Goal: Find specific page/section: Find specific page/section

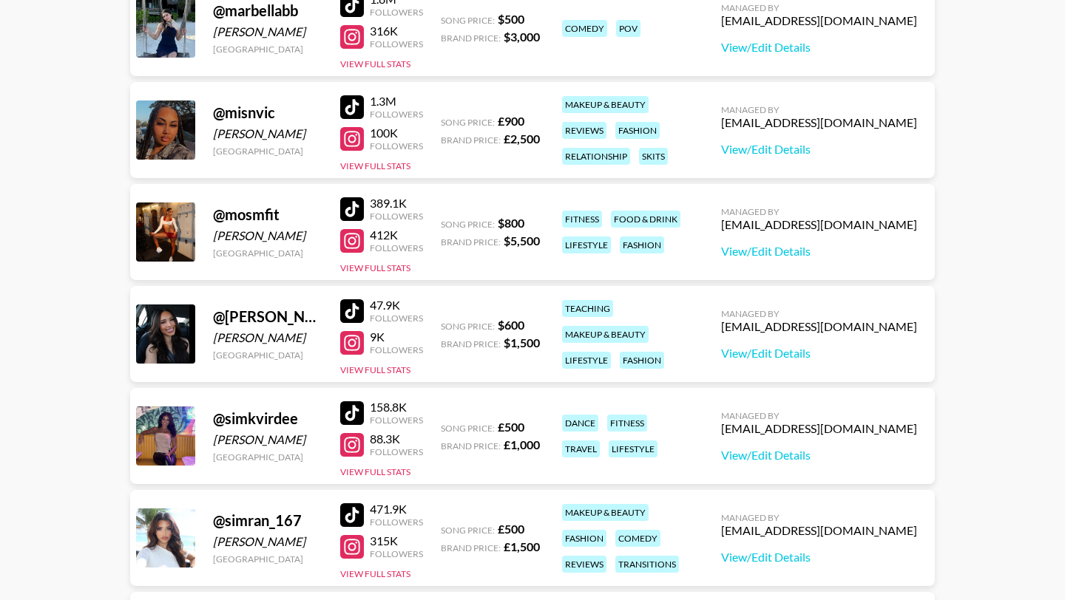
scroll to position [1769, 0]
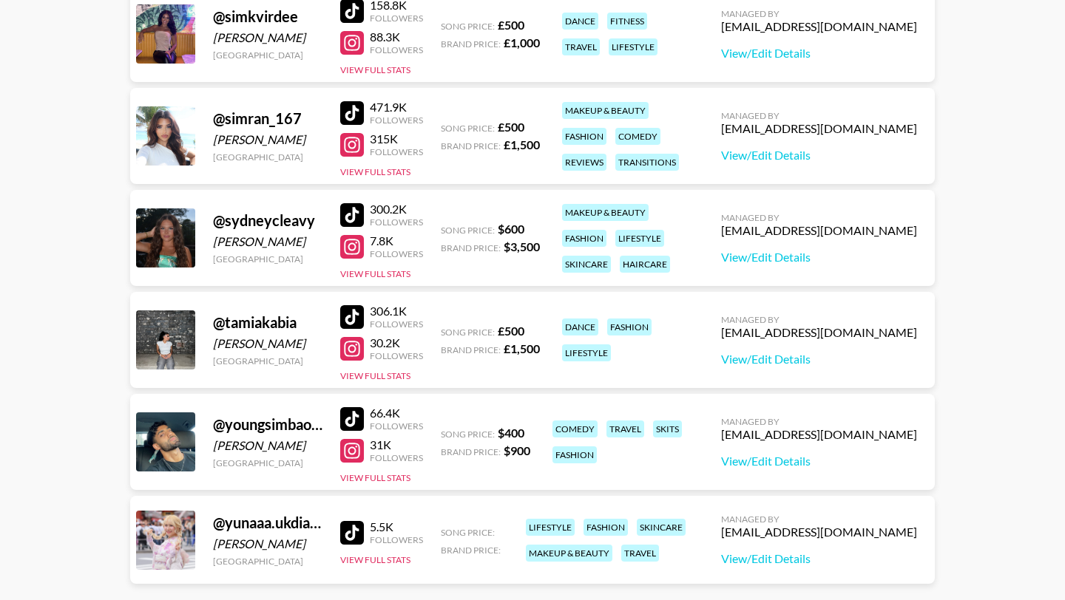
click at [353, 243] on div at bounding box center [352, 247] width 24 height 24
click at [355, 211] on div at bounding box center [352, 215] width 24 height 24
drag, startPoint x: 308, startPoint y: 240, endPoint x: 253, endPoint y: 240, distance: 55.4
click at [253, 240] on div "Sydney Cleavinger" at bounding box center [267, 241] width 109 height 15
copy div "Cleavinger"
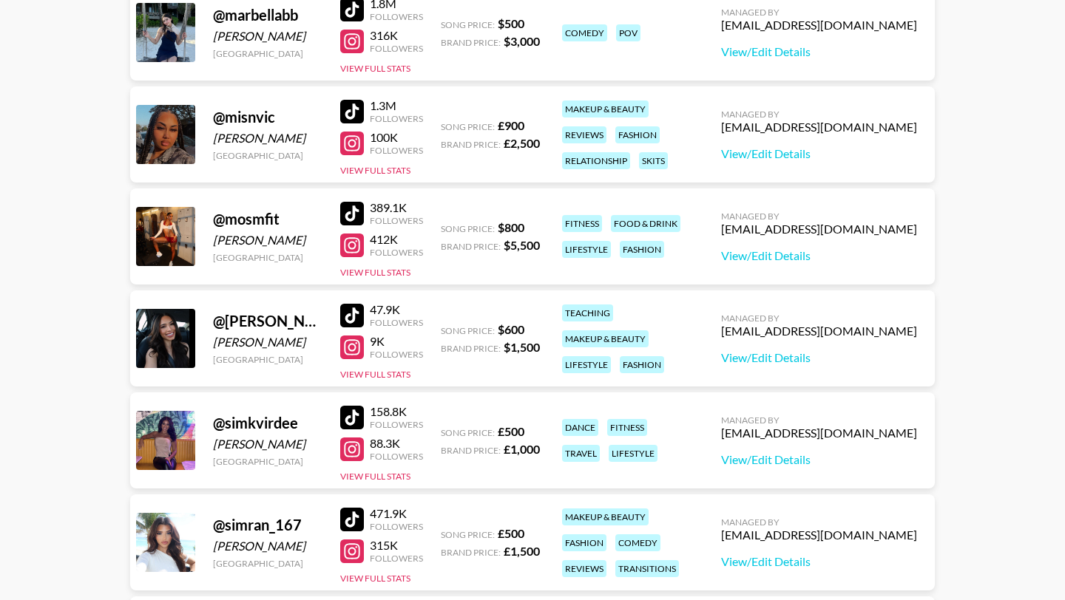
scroll to position [1634, 0]
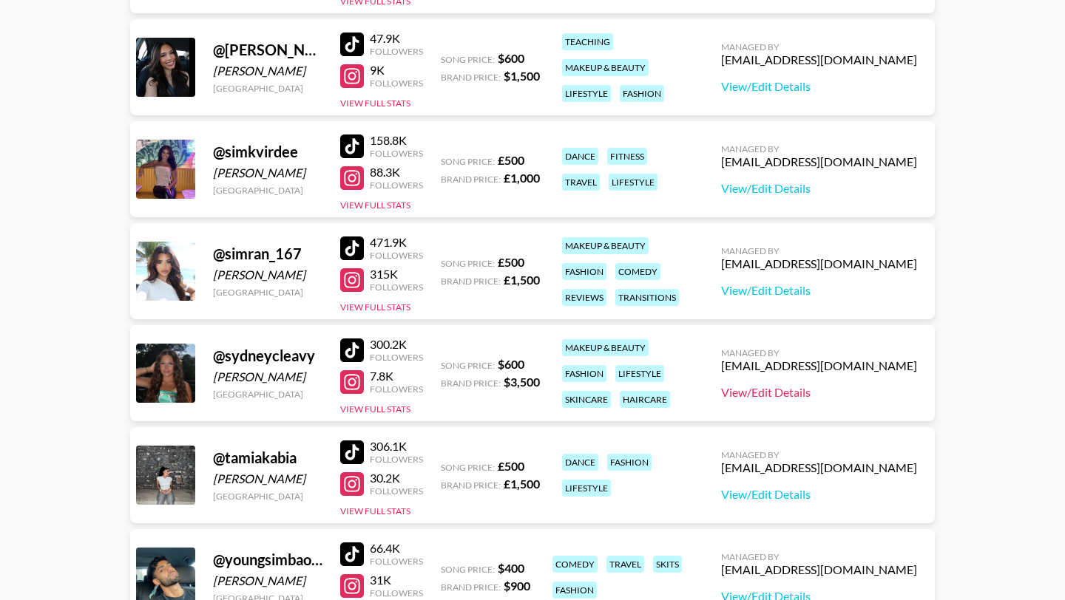
click at [843, 391] on link "View/Edit Details" at bounding box center [819, 392] width 196 height 15
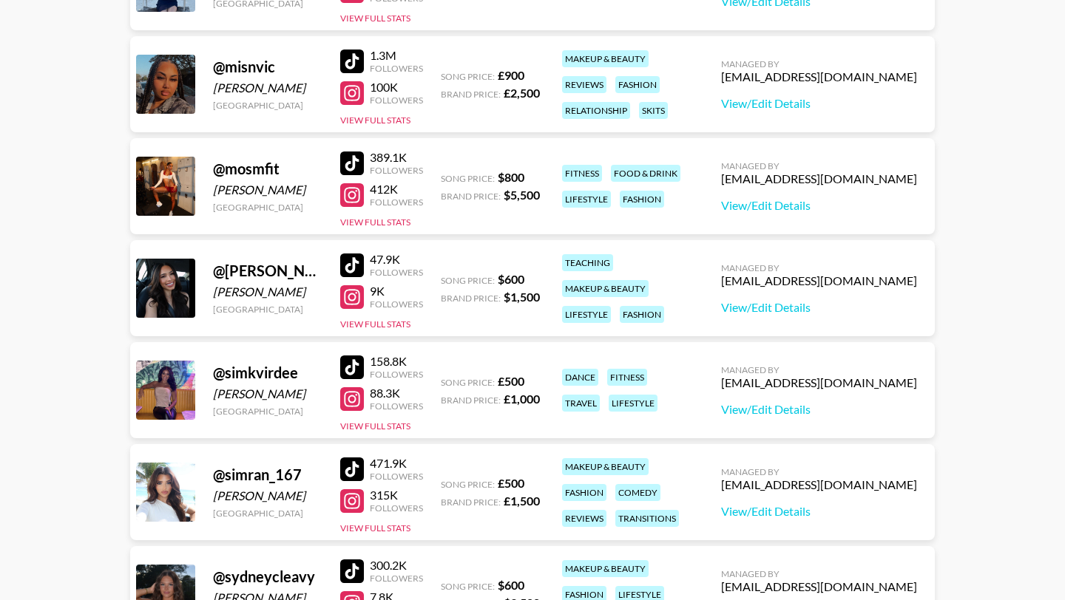
scroll to position [1374, 0]
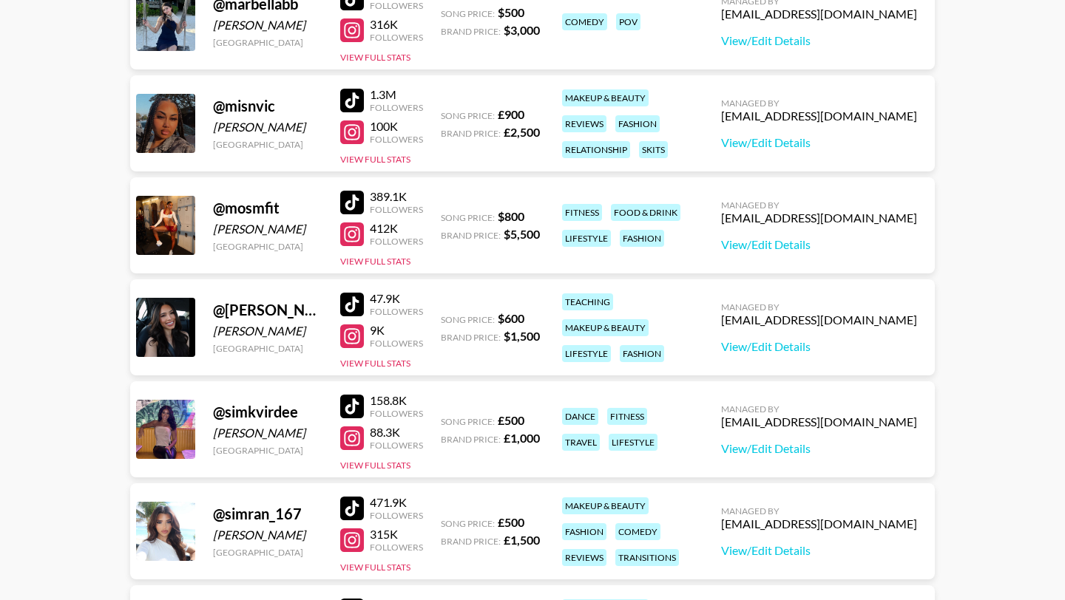
click at [350, 232] on div at bounding box center [352, 235] width 24 height 24
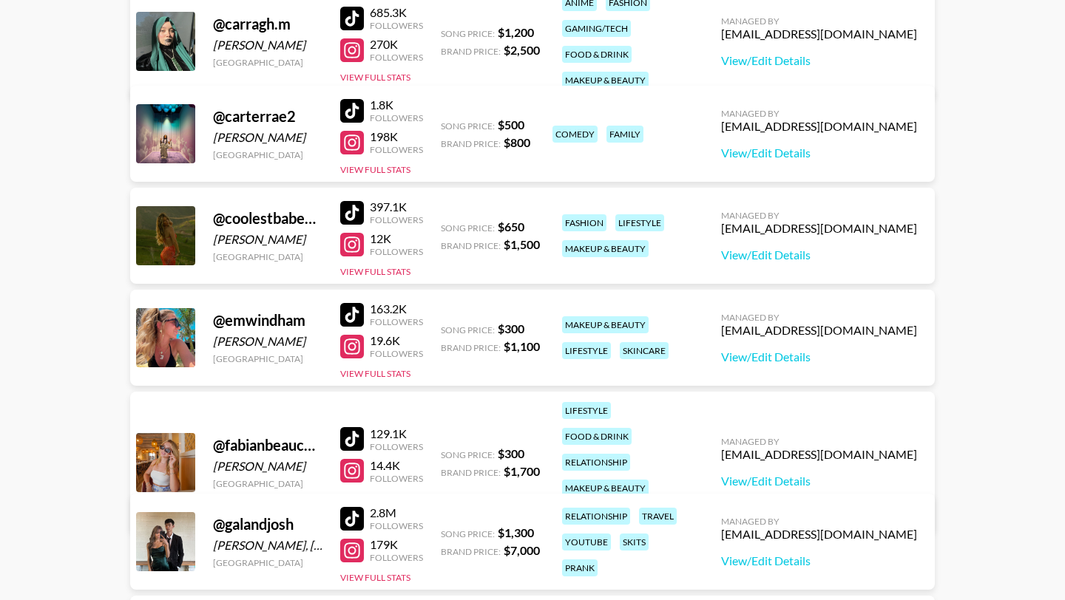
scroll to position [0, 0]
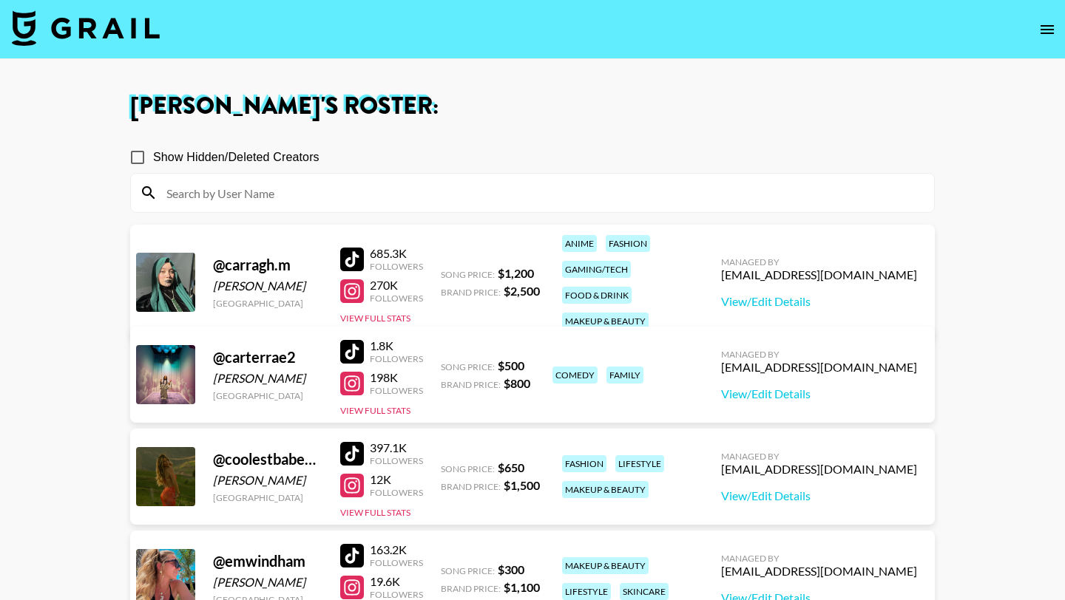
click at [1041, 34] on icon "open drawer" at bounding box center [1047, 30] width 18 height 18
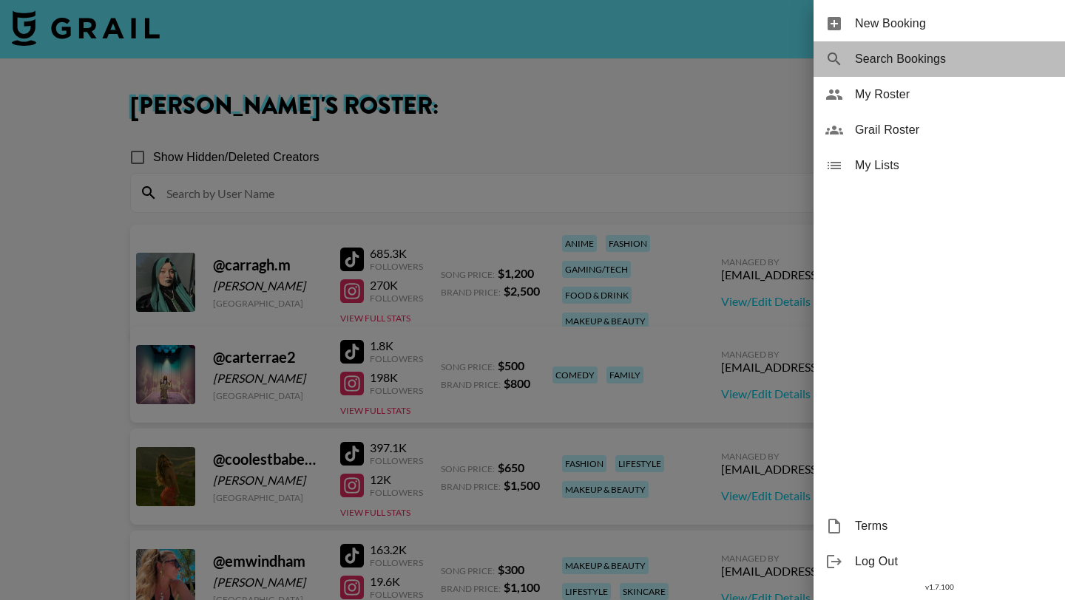
click at [952, 47] on div "Search Bookings" at bounding box center [938, 58] width 251 height 35
select select "id"
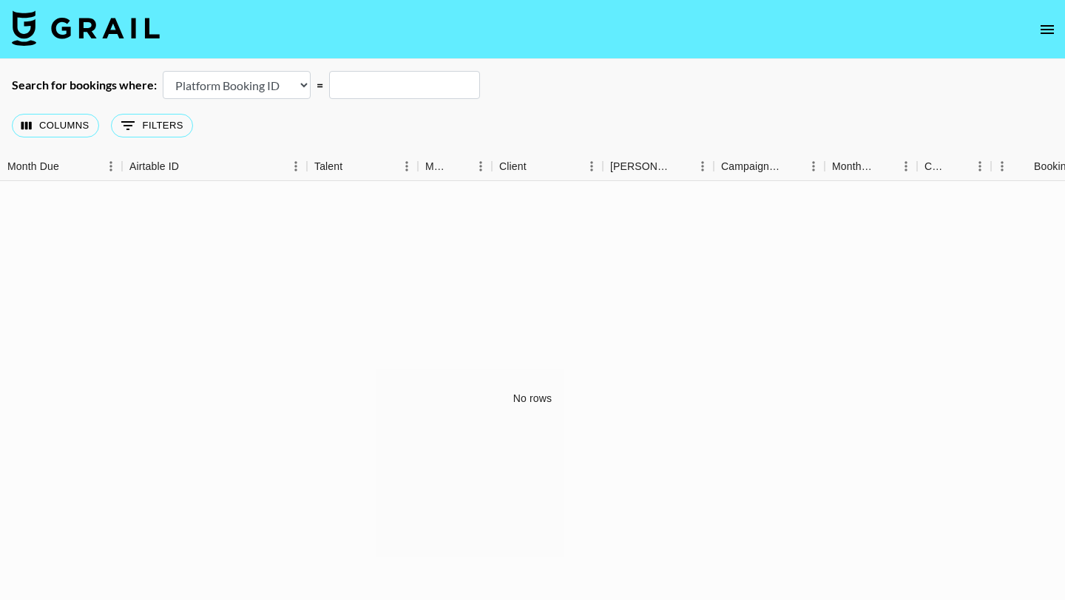
click at [299, 89] on select "Airtable Booking ID Platform Booking ID Platform Campaign ID" at bounding box center [237, 85] width 148 height 28
click at [89, 5] on nav at bounding box center [532, 29] width 1065 height 59
click at [89, 24] on img at bounding box center [86, 27] width 148 height 35
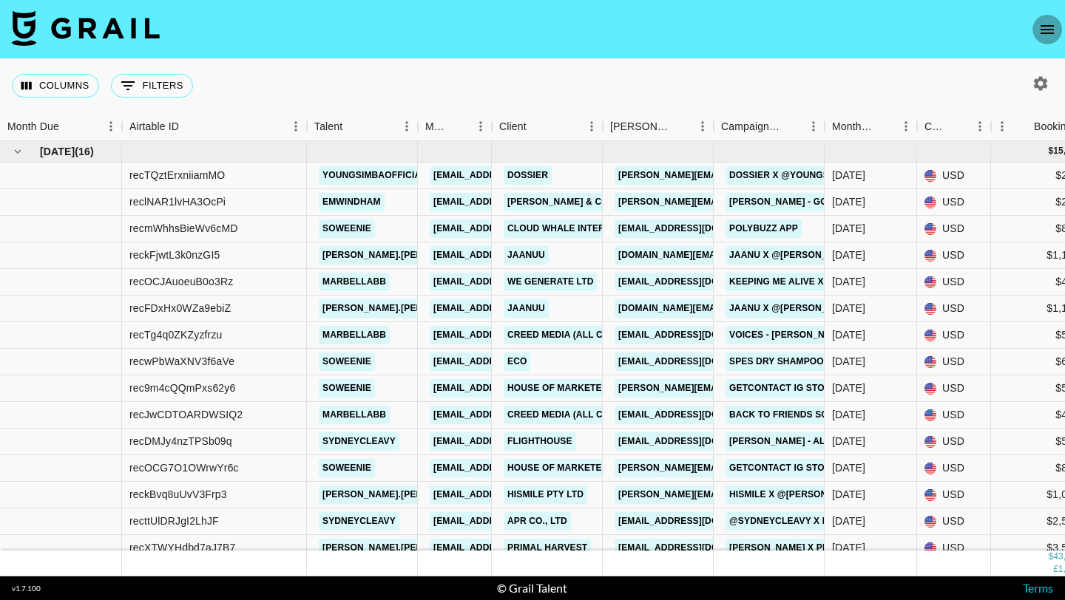
click at [1049, 25] on icon "open drawer" at bounding box center [1046, 29] width 13 height 9
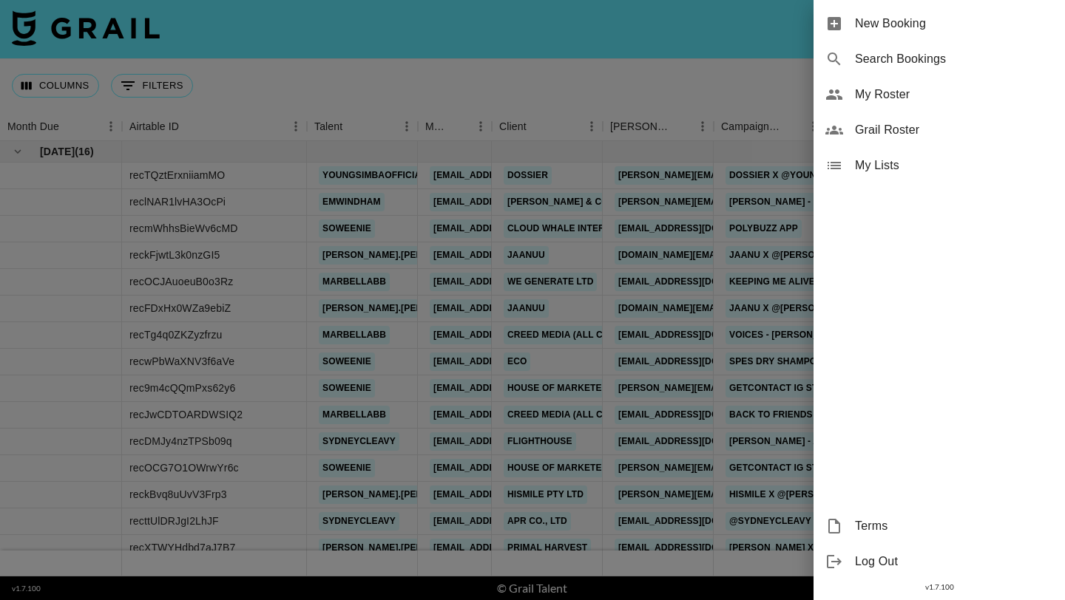
click at [783, 59] on div at bounding box center [532, 300] width 1065 height 600
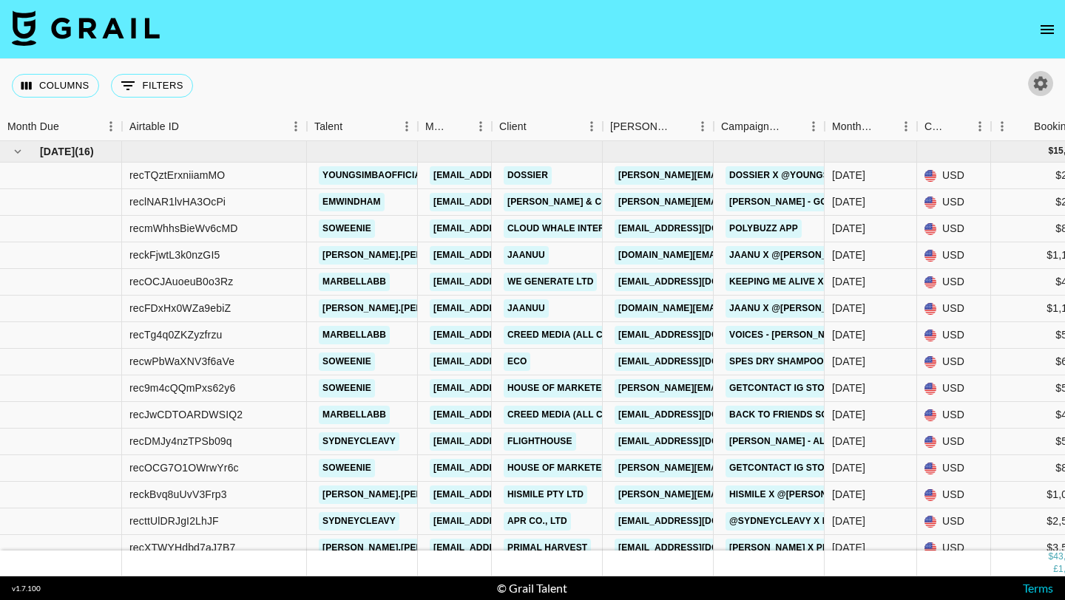
click at [1038, 82] on icon "button" at bounding box center [1040, 84] width 18 height 18
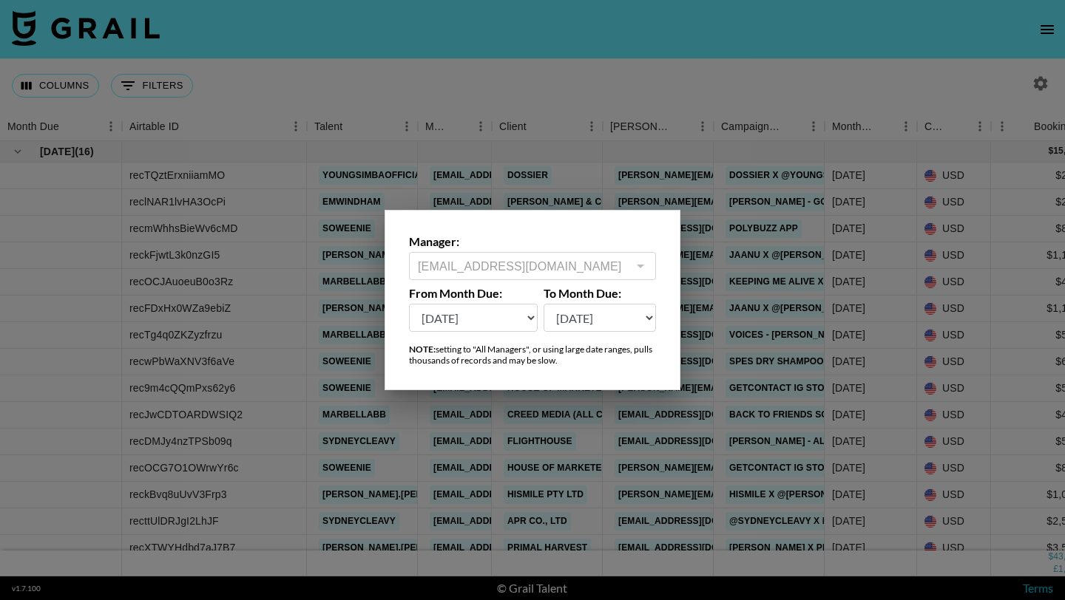
click at [489, 306] on select "Sep '26 Aug '26 Jul '26 Jun '26 May '26 Apr '26 Mar '26 Feb '26 Jan '26 Dec '25…" at bounding box center [473, 318] width 129 height 28
select select "Oct '24"
click at [409, 304] on select "Sep '26 Aug '26 Jul '26 Jun '26 May '26 Apr '26 Mar '26 Feb '26 Jan '26 Dec '25…" at bounding box center [473, 318] width 129 height 28
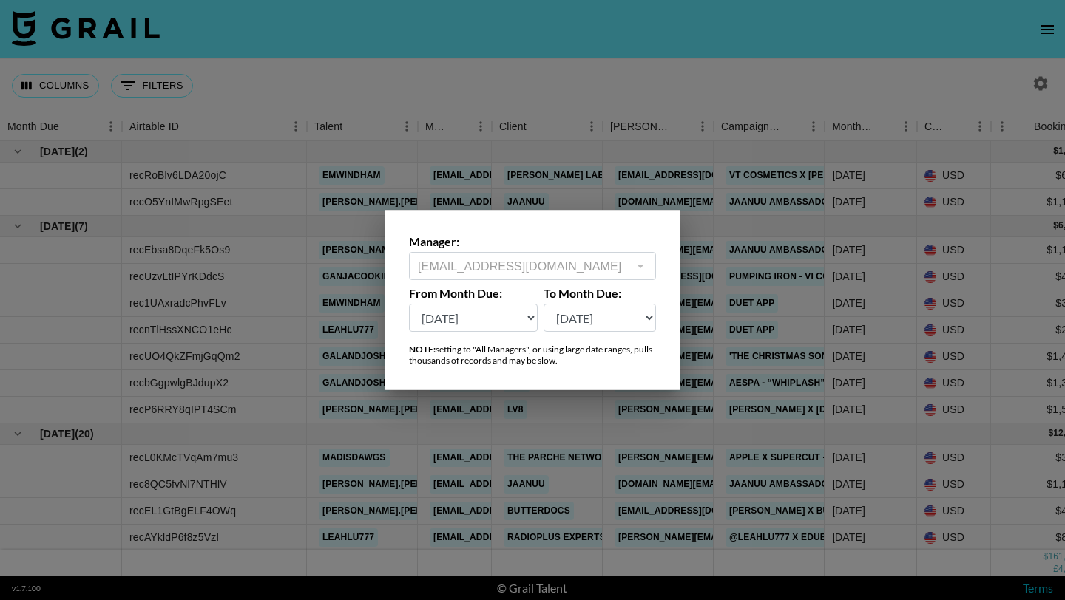
click at [647, 58] on div at bounding box center [532, 300] width 1065 height 600
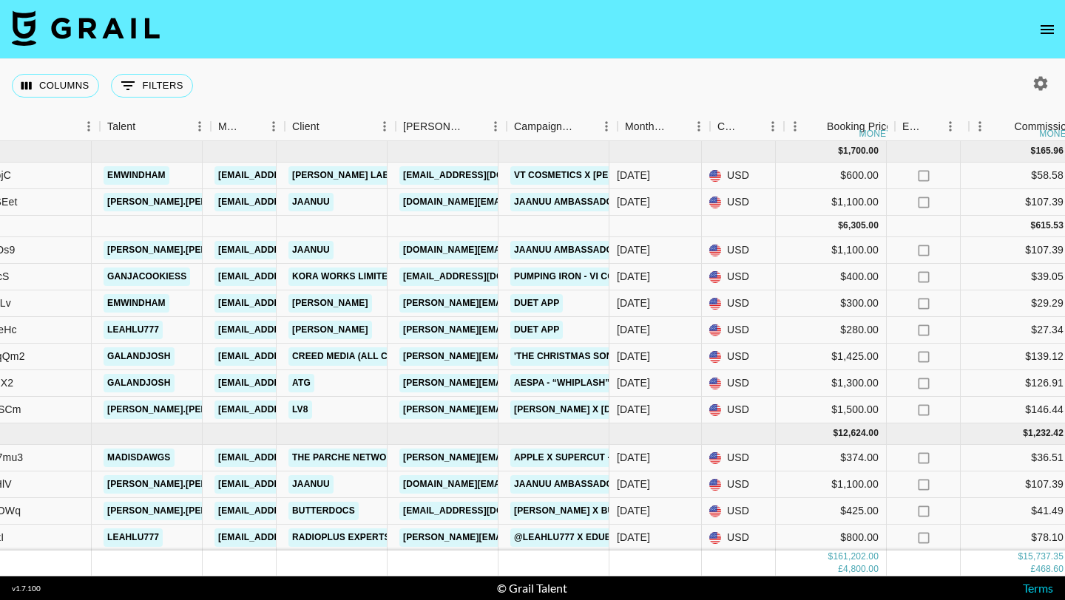
scroll to position [0, 218]
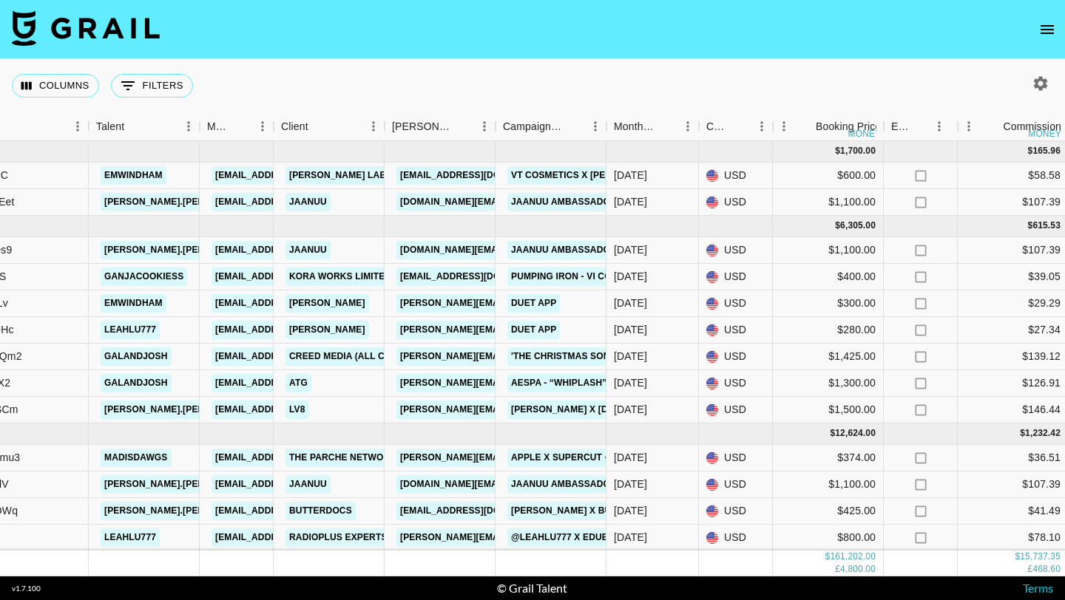
click at [1042, 31] on icon "open drawer" at bounding box center [1047, 30] width 18 height 18
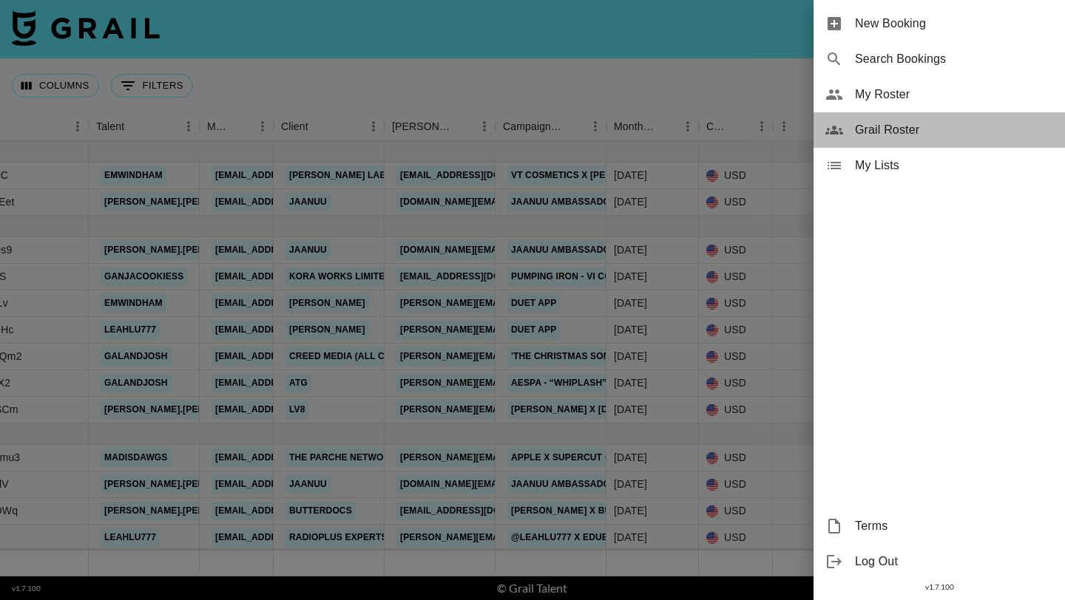
click at [884, 129] on span "Grail Roster" at bounding box center [954, 130] width 198 height 18
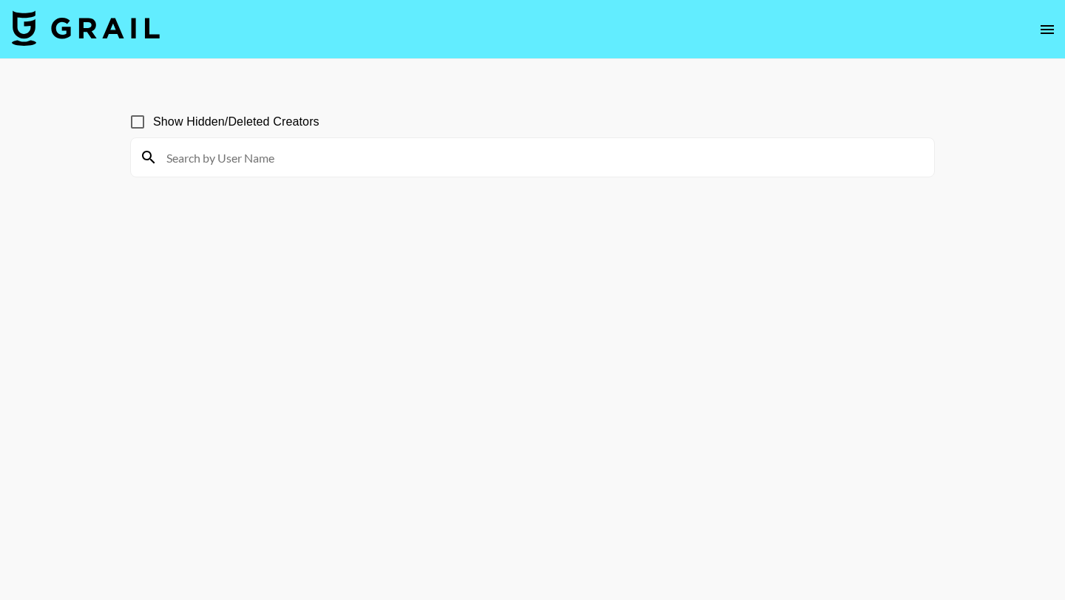
click at [415, 149] on input at bounding box center [540, 158] width 767 height 24
type input "ranial"
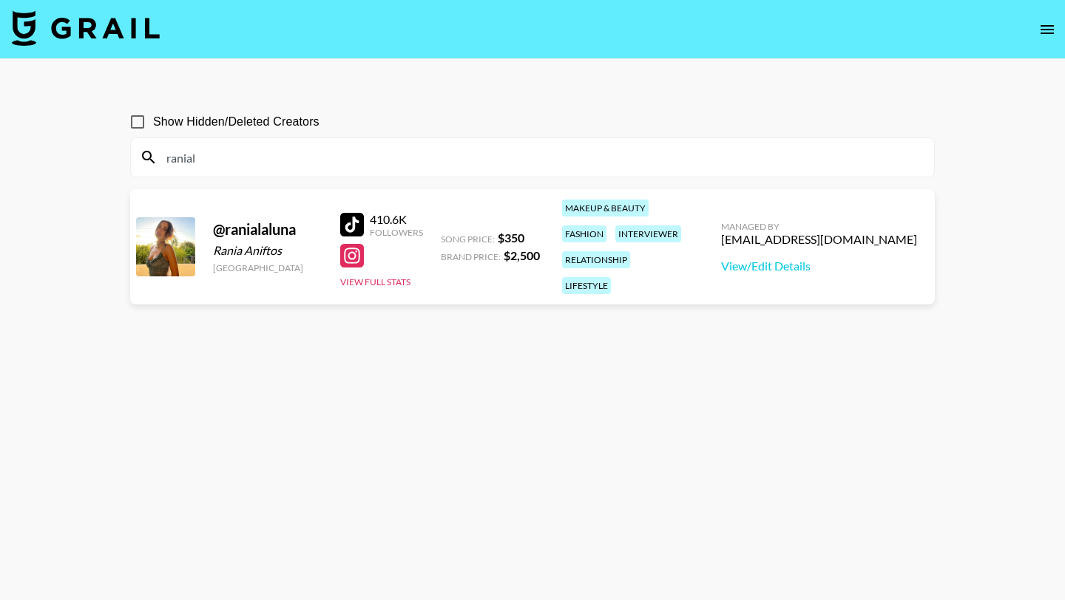
click at [97, 24] on img at bounding box center [86, 27] width 148 height 35
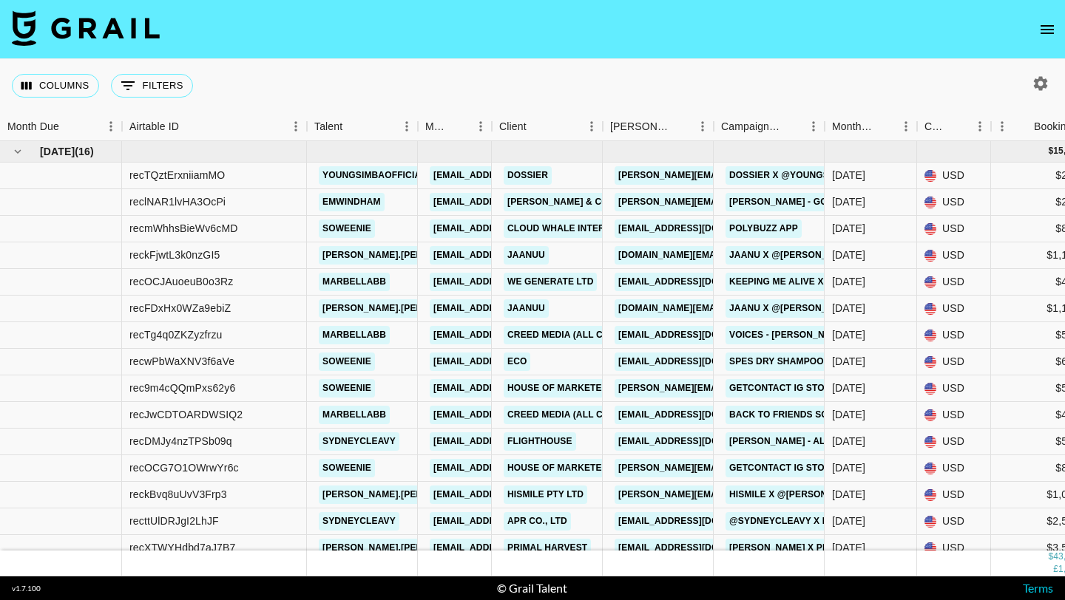
click at [1054, 21] on icon "open drawer" at bounding box center [1047, 30] width 18 height 18
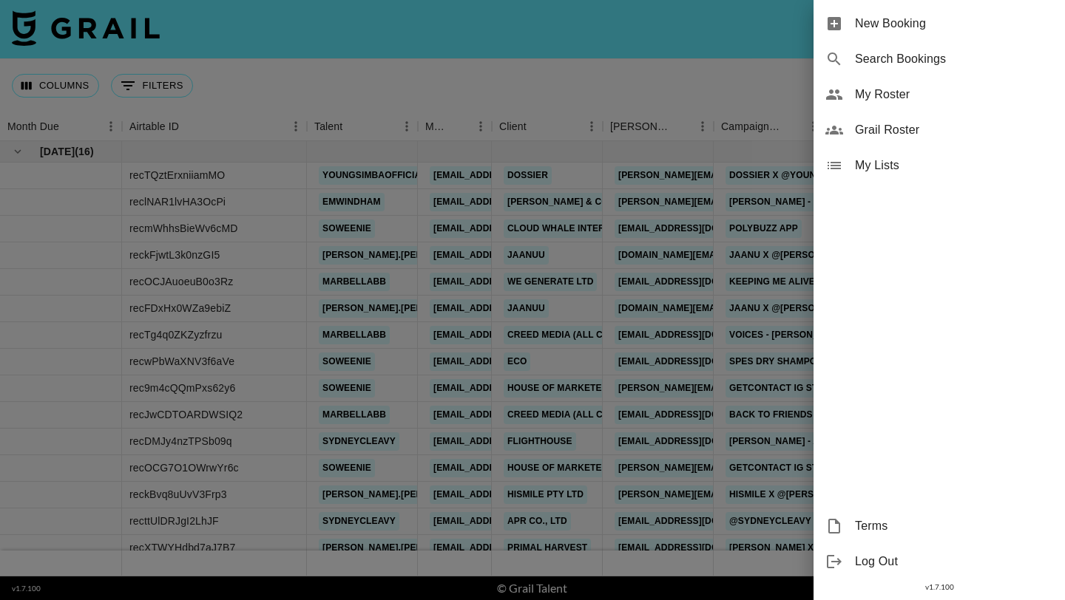
drag, startPoint x: 763, startPoint y: 85, endPoint x: 793, endPoint y: 89, distance: 29.9
click at [763, 85] on div at bounding box center [532, 300] width 1065 height 600
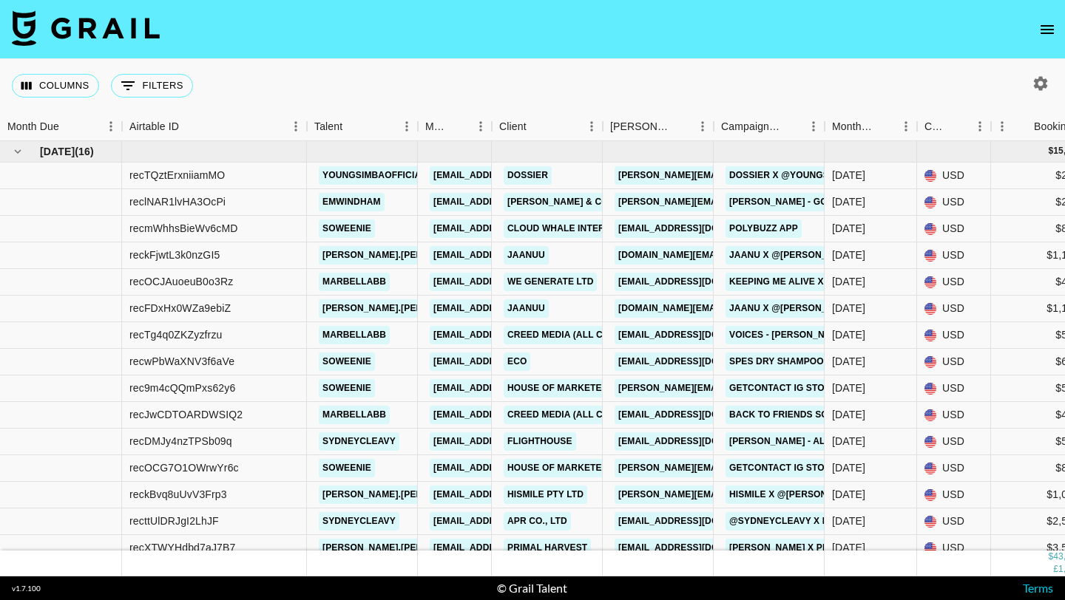
click at [1044, 80] on icon "button" at bounding box center [1041, 83] width 14 height 14
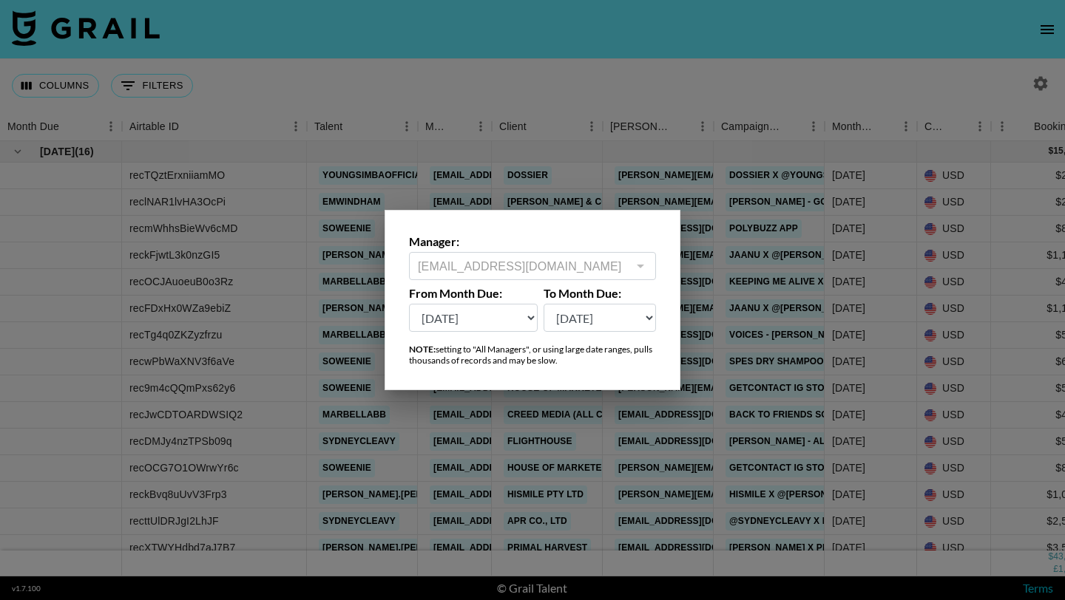
click at [495, 305] on select "Sep '26 Aug '26 Jul '26 Jun '26 May '26 Apr '26 Mar '26 Feb '26 Jan '26 Dec '25…" at bounding box center [473, 318] width 129 height 28
select select "Oct '24"
click at [409, 304] on select "Sep '26 Aug '26 Jul '26 Jun '26 May '26 Apr '26 Mar '26 Feb '26 Jan '26 Dec '25…" at bounding box center [473, 318] width 129 height 28
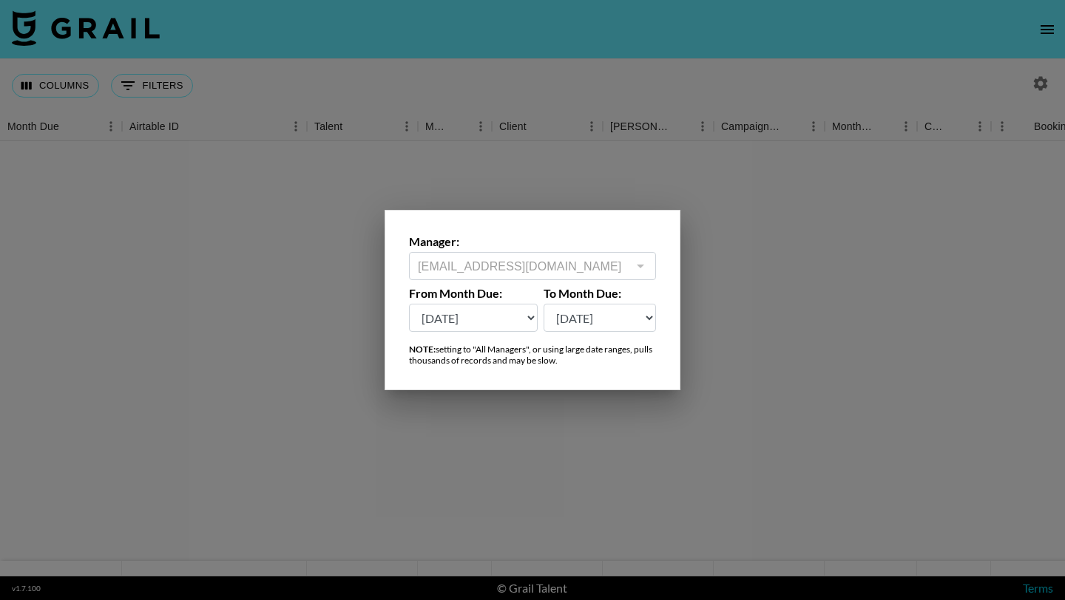
click at [623, 91] on div at bounding box center [532, 300] width 1065 height 600
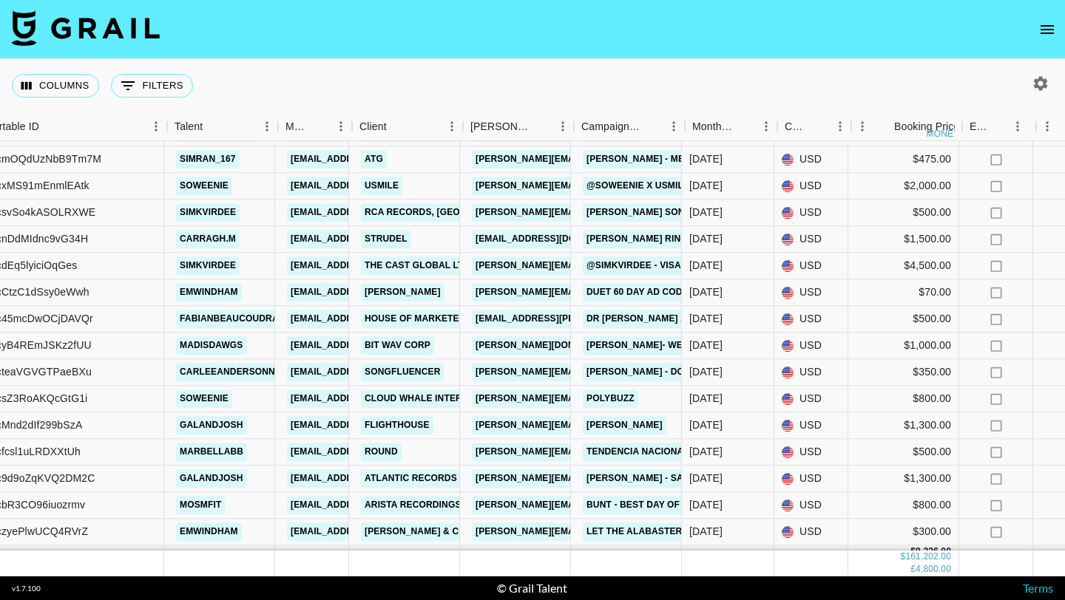
scroll to position [4898, 139]
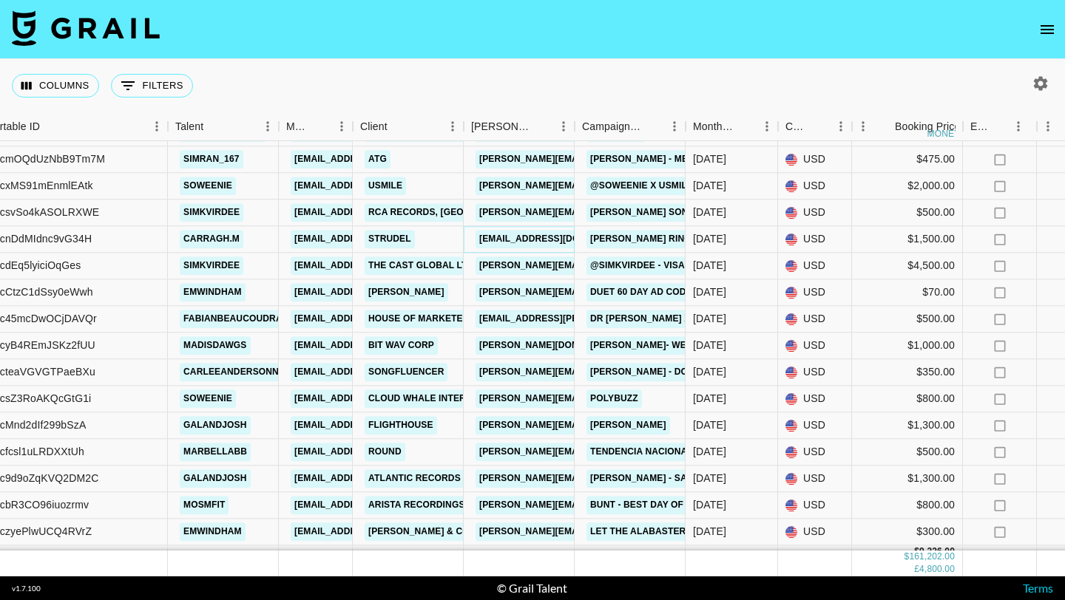
click at [501, 234] on link "[EMAIL_ADDRESS][DOMAIN_NAME]" at bounding box center [558, 239] width 166 height 18
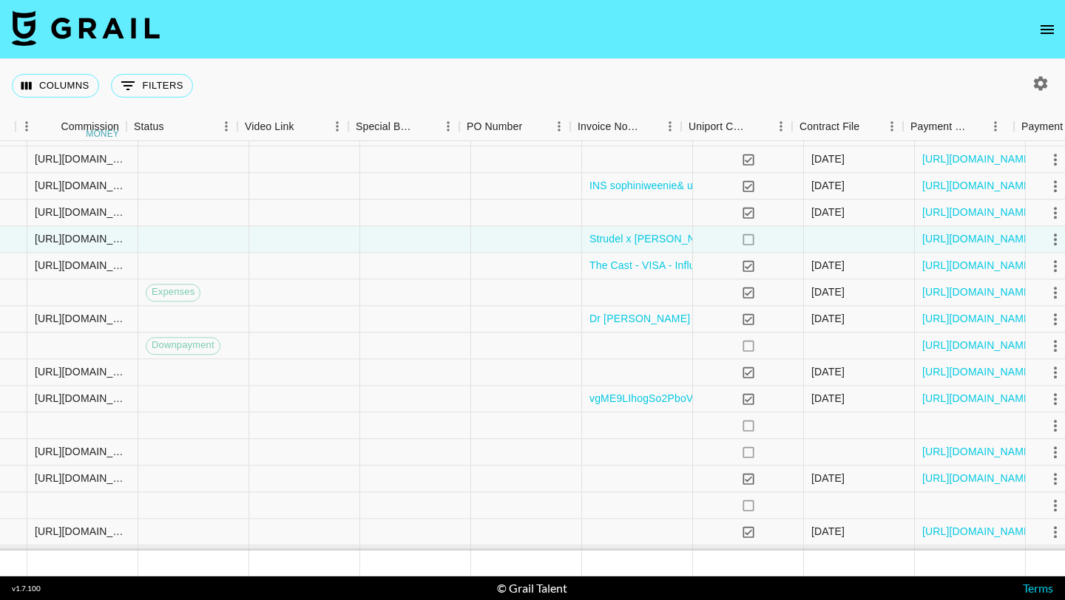
scroll to position [4898, 1390]
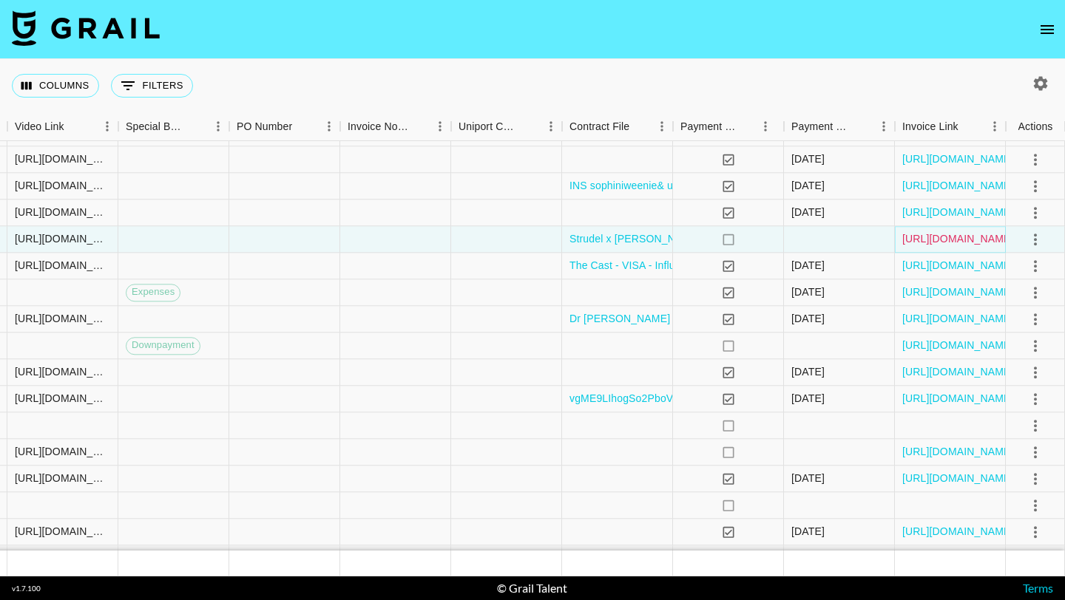
click at [926, 236] on link "https://in.xero.com/To4KdtxPbo75fDdts9gyXQE8AaDGAA7UHk6eshOS" at bounding box center [958, 239] width 112 height 15
click at [937, 243] on link "https://in.xero.com/To4KdtxPbo75fDdts9gyXQE8AaDGAA7UHk6eshOS" at bounding box center [958, 239] width 112 height 15
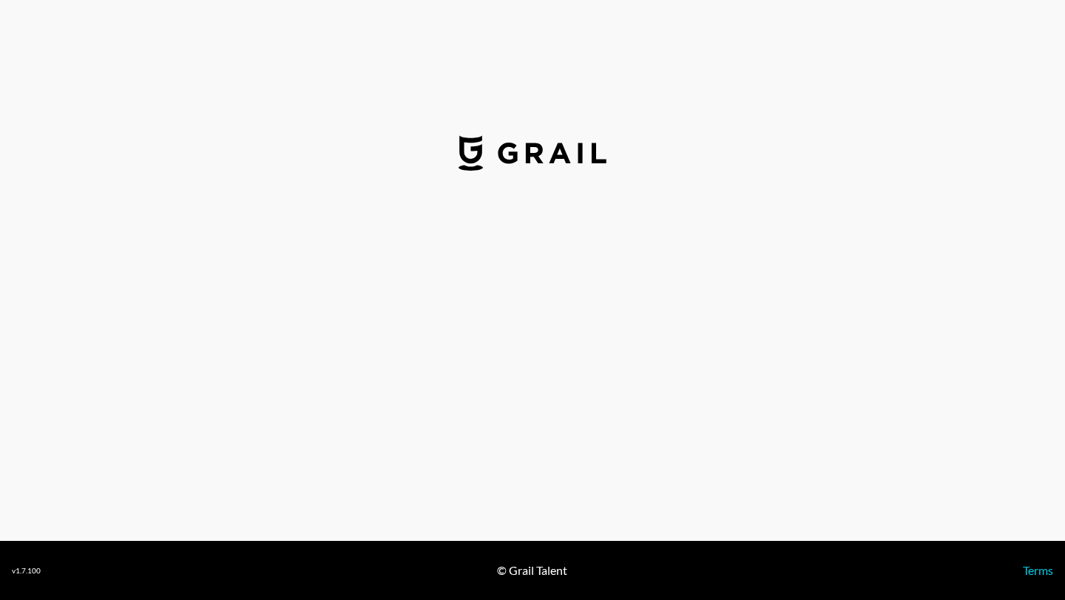
select select "USD"
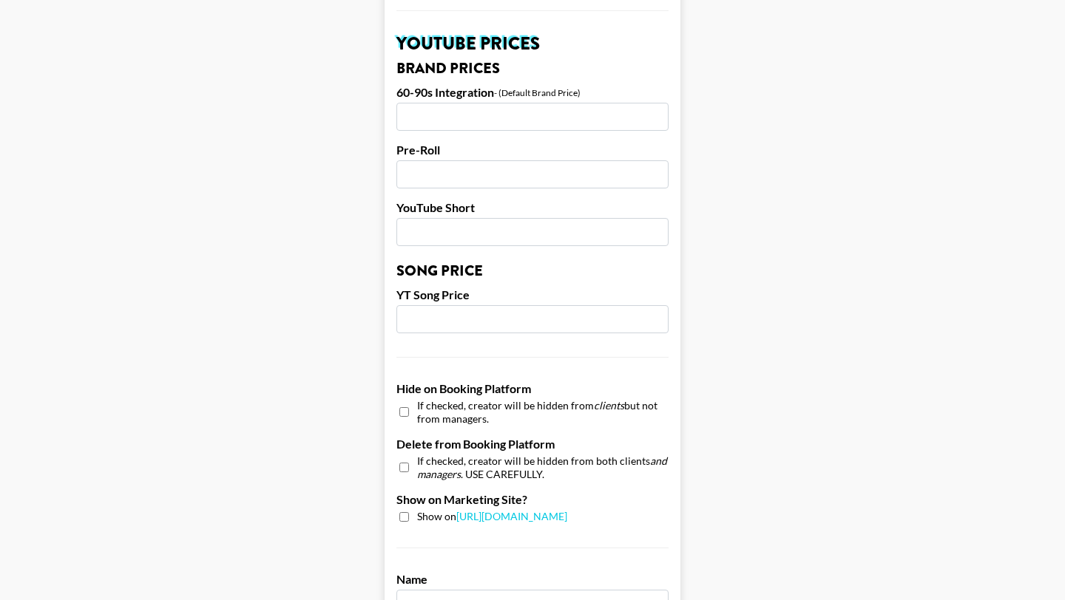
scroll to position [1405, 0]
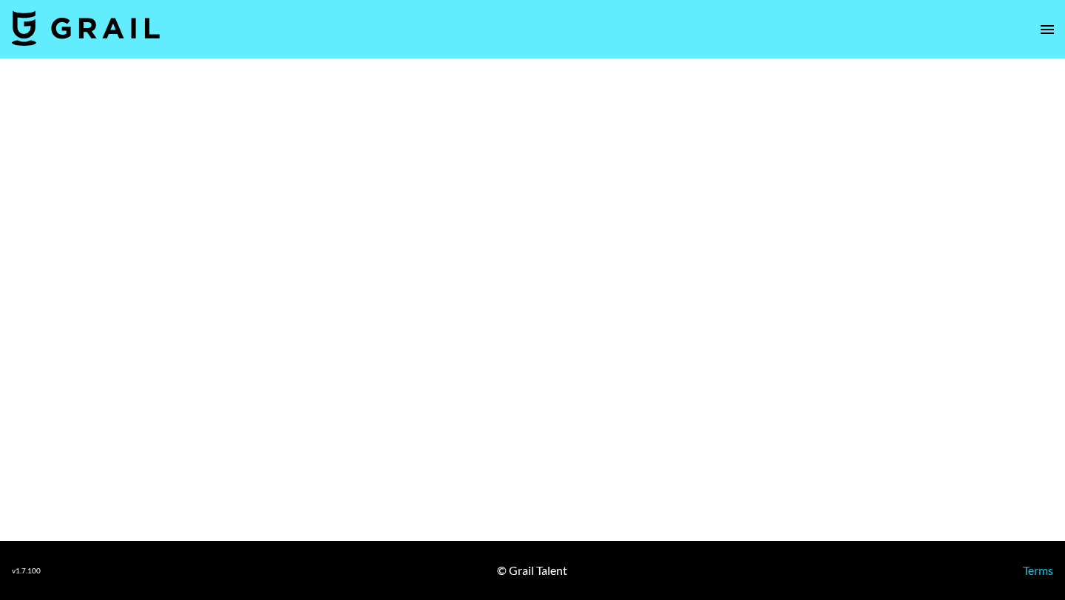
select select "Multi"
